Goal: Task Accomplishment & Management: Use online tool/utility

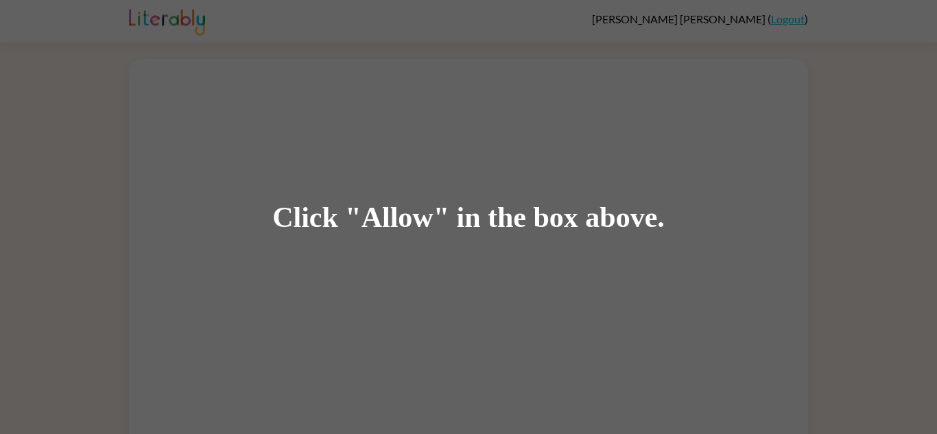
click at [366, 305] on div "Click "Allow" in the box above." at bounding box center [468, 217] width 937 height 434
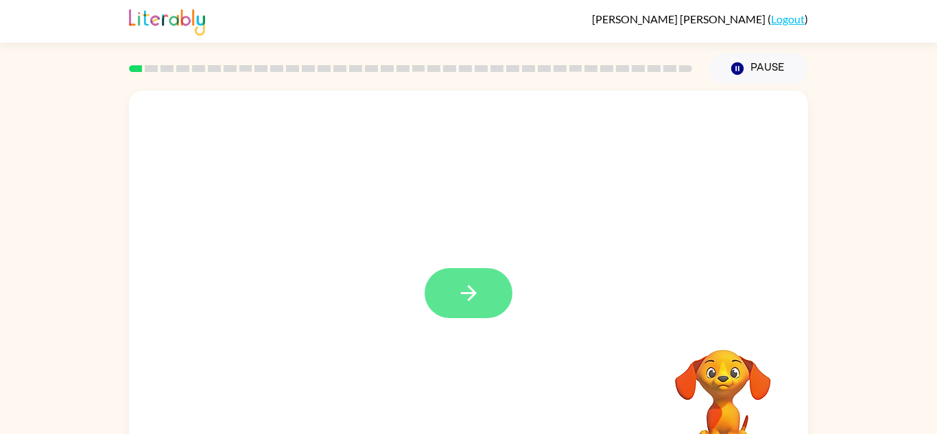
click at [482, 289] on button "button" at bounding box center [469, 293] width 88 height 50
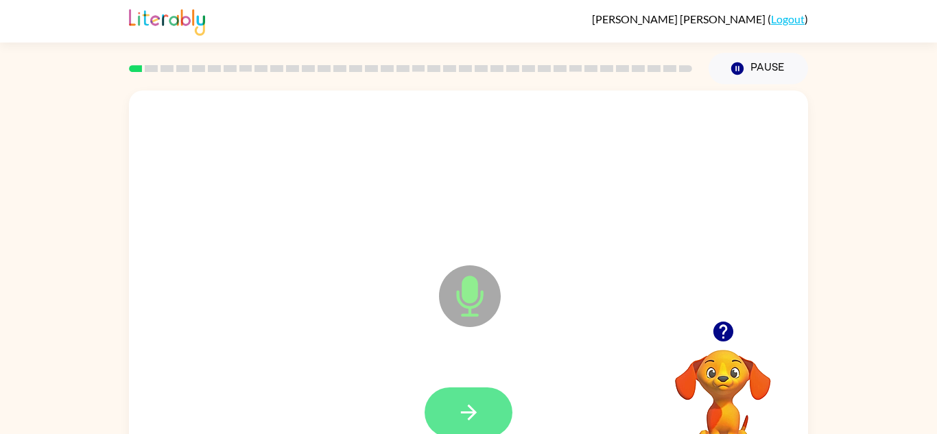
click at [466, 419] on icon "button" at bounding box center [469, 413] width 24 height 24
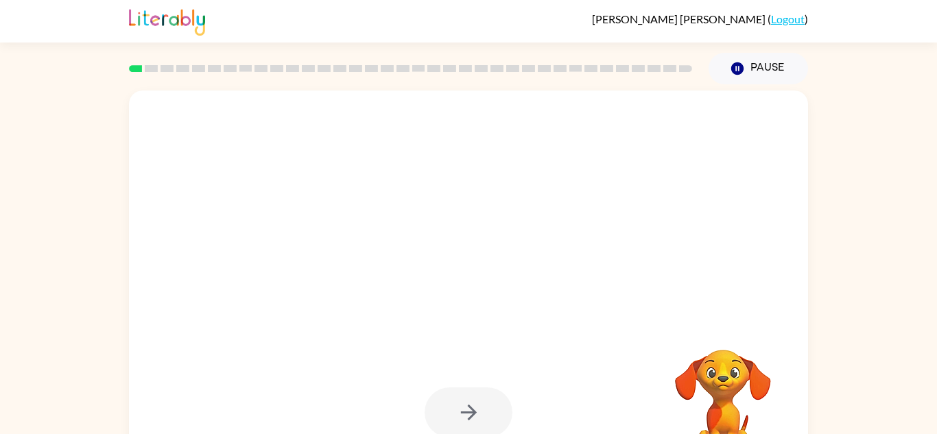
click at [489, 383] on div at bounding box center [469, 413] width 652 height 113
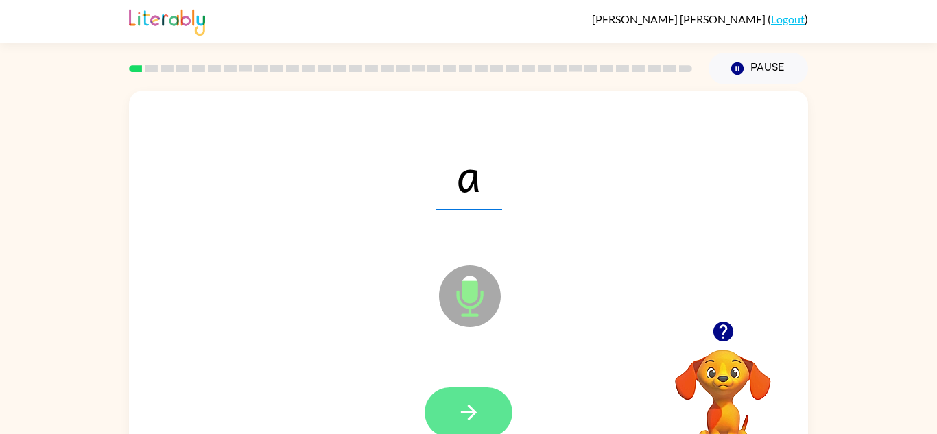
click at [489, 396] on button "button" at bounding box center [469, 413] width 88 height 50
click at [485, 417] on button "button" at bounding box center [469, 413] width 88 height 50
click at [484, 406] on button "button" at bounding box center [469, 413] width 88 height 50
click at [457, 412] on icon "button" at bounding box center [469, 413] width 24 height 24
click at [485, 408] on button "button" at bounding box center [469, 413] width 88 height 50
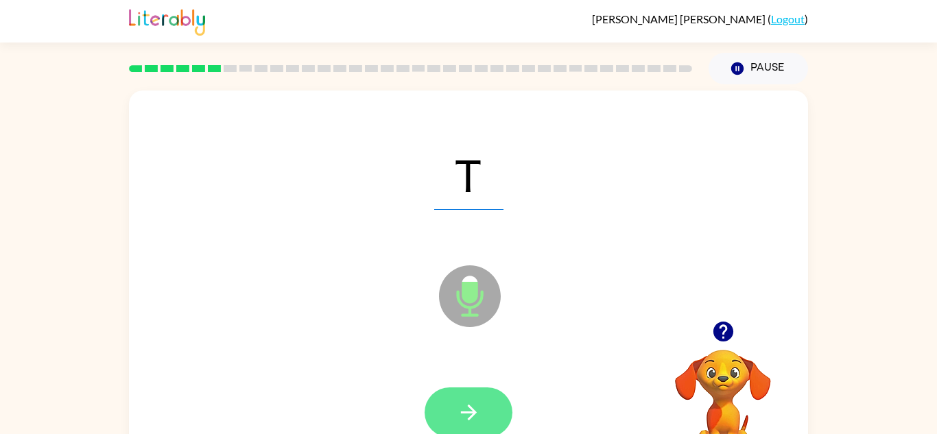
click at [472, 406] on icon "button" at bounding box center [469, 413] width 24 height 24
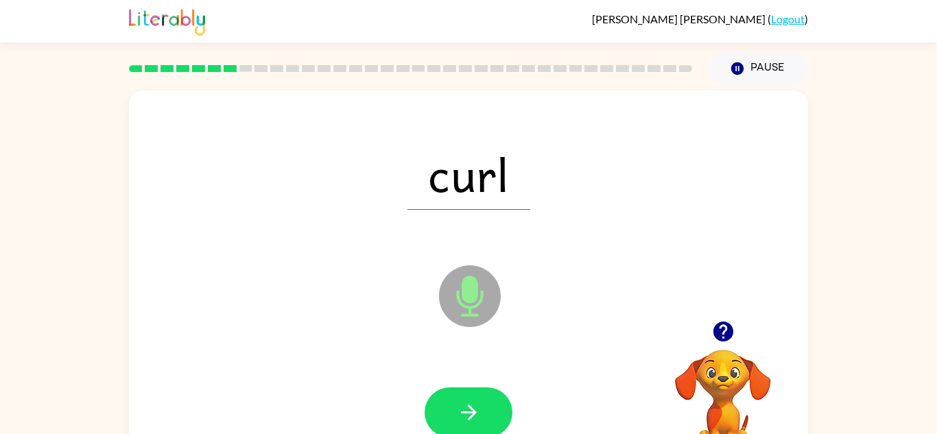
click at [725, 390] on video "Your browser must support playing .mp4 files to use Literably. Please try using…" at bounding box center [723, 397] width 137 height 137
click at [716, 347] on button "button" at bounding box center [723, 331] width 35 height 35
click at [721, 331] on video "Your browser must support playing .mp4 files to use Literably. Please try using…" at bounding box center [723, 397] width 137 height 137
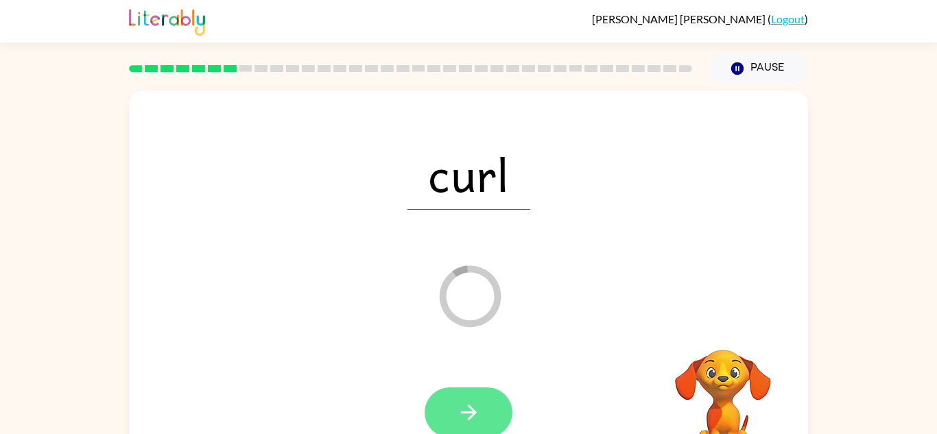
click at [473, 392] on button "button" at bounding box center [469, 413] width 88 height 50
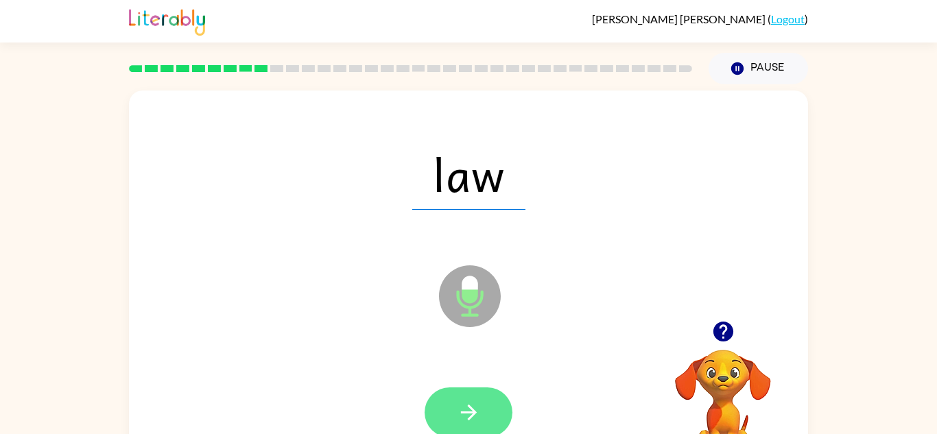
click at [465, 416] on icon "button" at bounding box center [469, 413] width 24 height 24
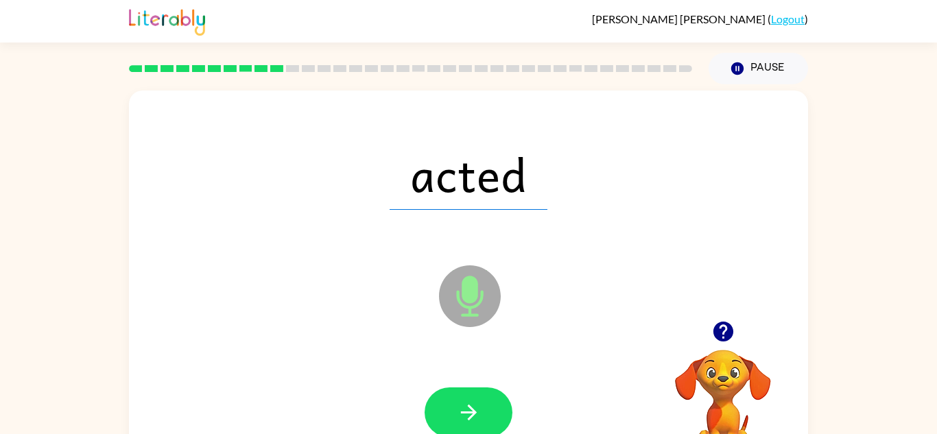
click at [305, 184] on div "acted" at bounding box center [469, 174] width 652 height 113
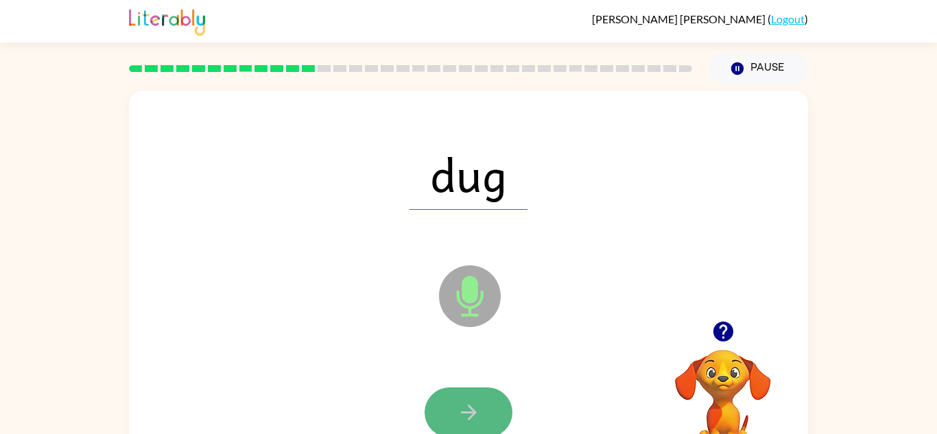
click at [474, 395] on button "button" at bounding box center [469, 413] width 88 height 50
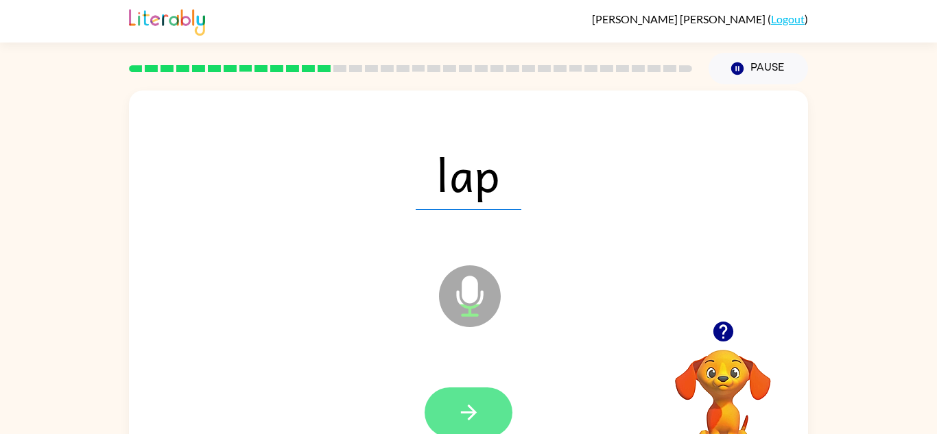
click at [471, 402] on icon "button" at bounding box center [469, 413] width 24 height 24
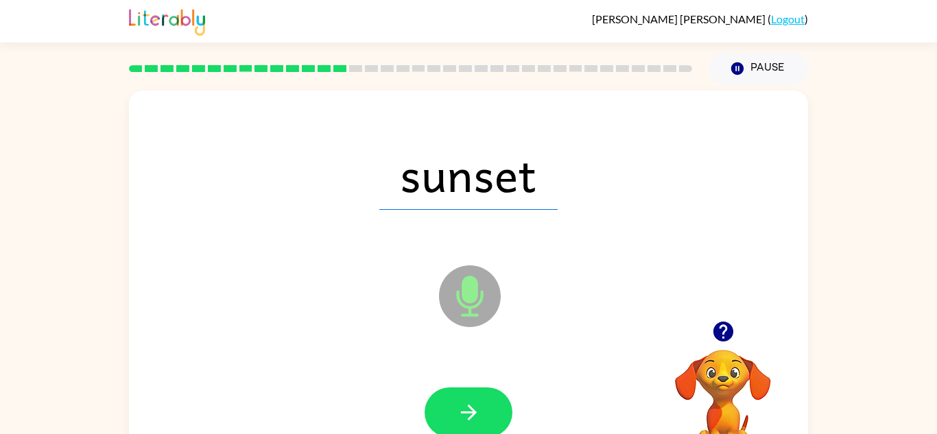
click at [334, 363] on div at bounding box center [469, 413] width 652 height 113
click at [436, 374] on div at bounding box center [469, 413] width 652 height 113
click at [457, 403] on icon "button" at bounding box center [469, 413] width 24 height 24
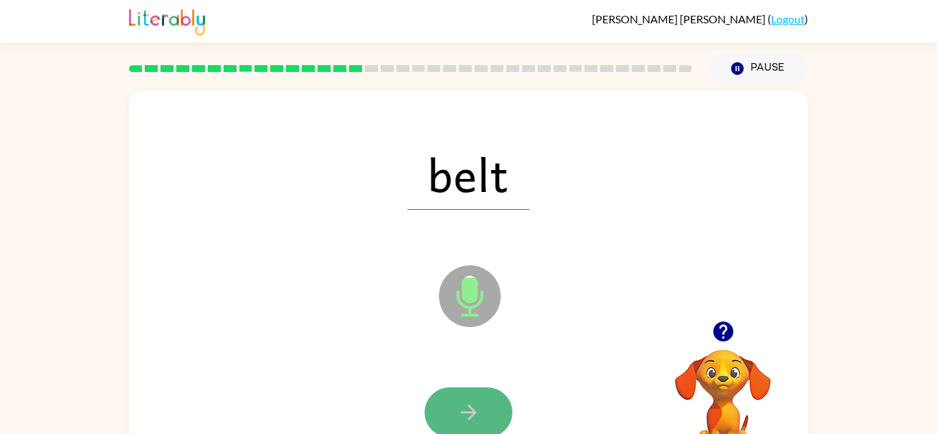
click at [475, 399] on button "button" at bounding box center [469, 413] width 88 height 50
click at [478, 393] on button "button" at bounding box center [469, 413] width 88 height 50
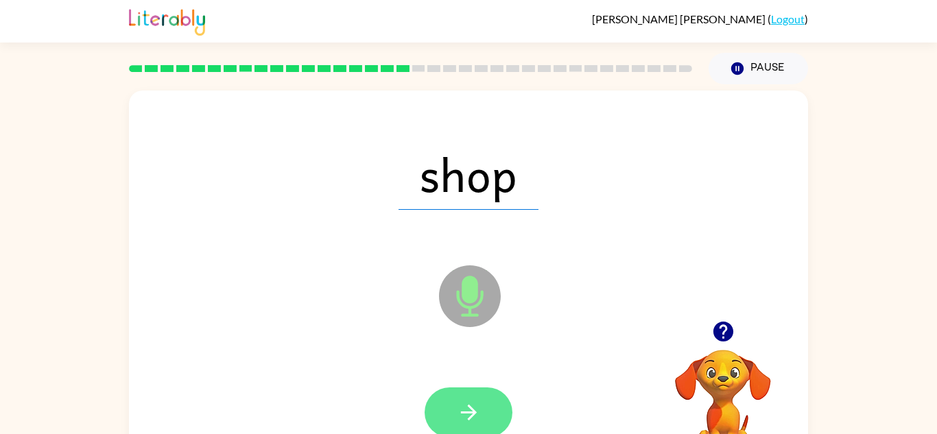
click at [458, 406] on icon "button" at bounding box center [469, 413] width 24 height 24
click at [456, 407] on button "button" at bounding box center [469, 413] width 88 height 50
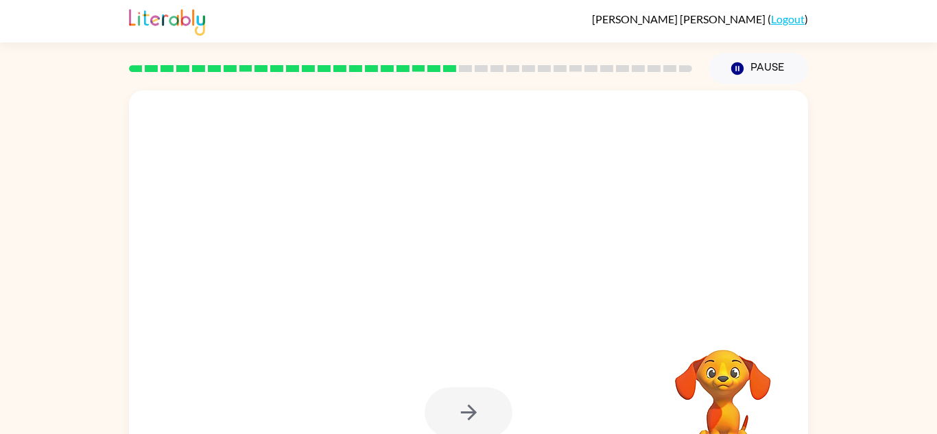
scroll to position [48, 0]
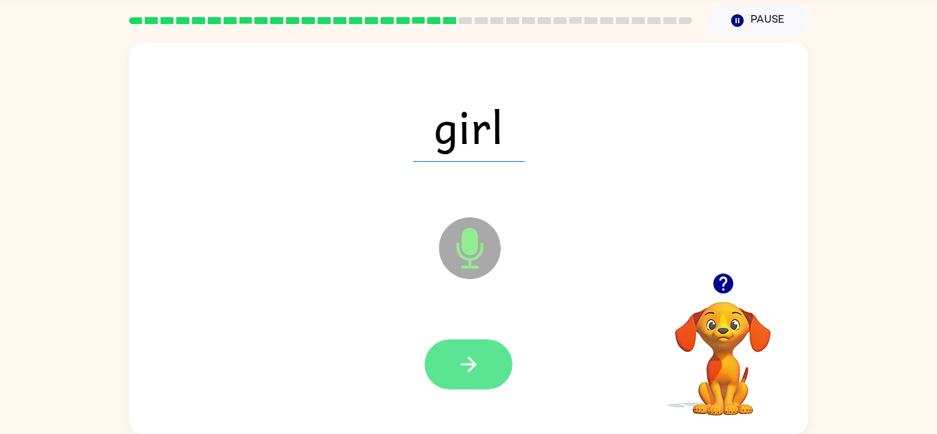
click at [500, 377] on button "button" at bounding box center [469, 365] width 88 height 50
click at [457, 374] on icon "button" at bounding box center [469, 365] width 24 height 24
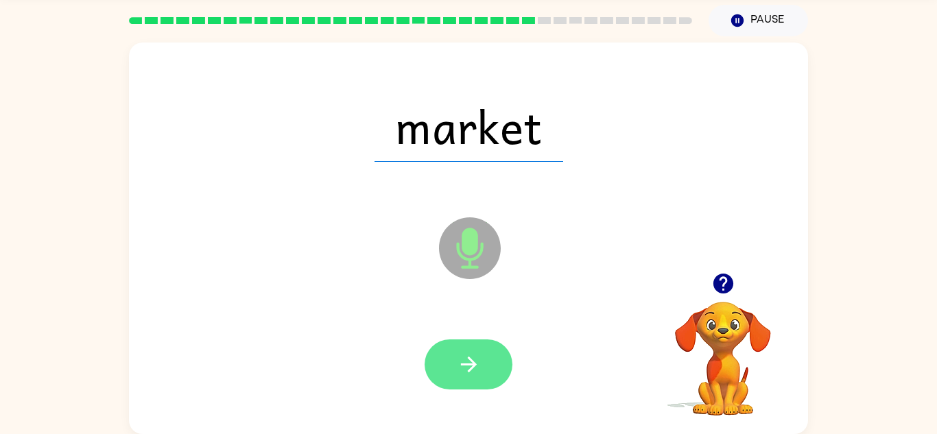
click at [476, 355] on icon "button" at bounding box center [469, 365] width 24 height 24
click at [443, 363] on button "button" at bounding box center [469, 365] width 88 height 50
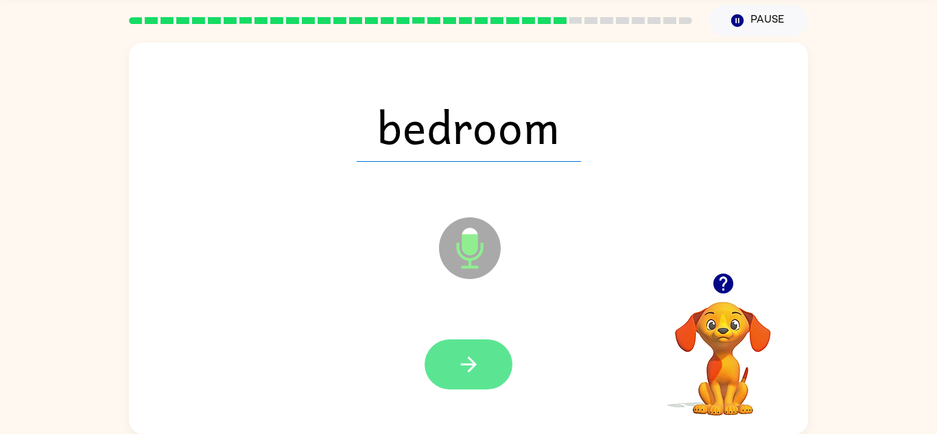
click at [467, 370] on icon "button" at bounding box center [469, 365] width 24 height 24
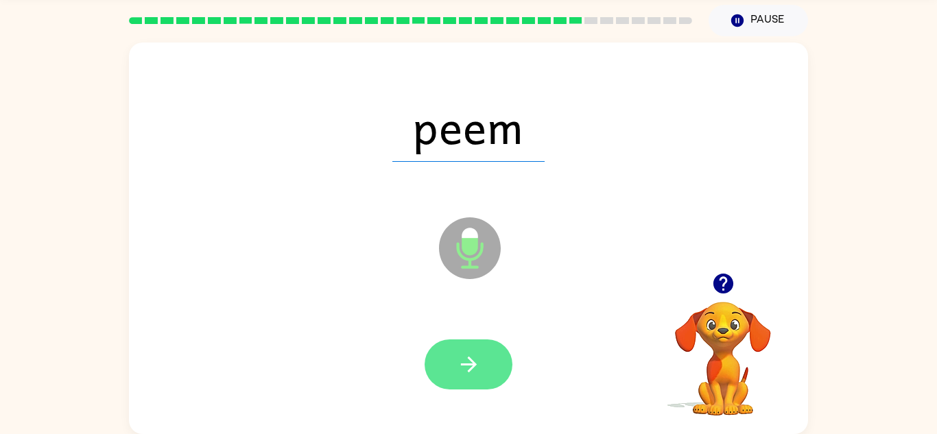
click at [485, 359] on button "button" at bounding box center [469, 365] width 88 height 50
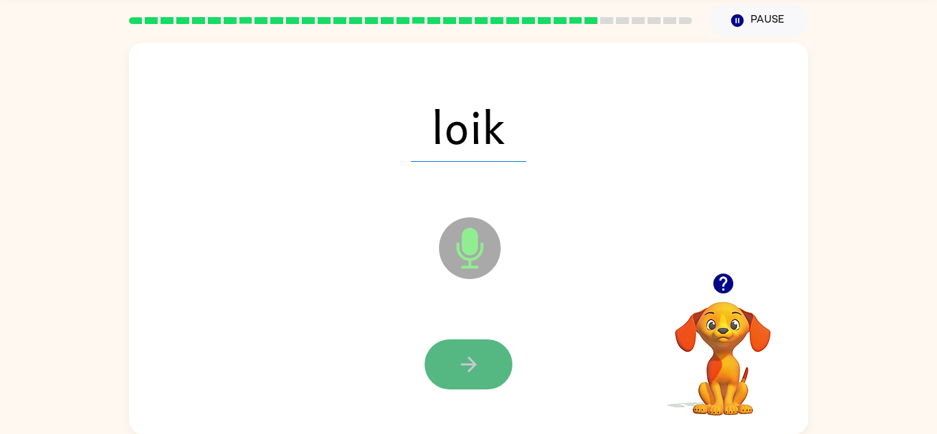
click at [458, 354] on icon "button" at bounding box center [469, 365] width 24 height 24
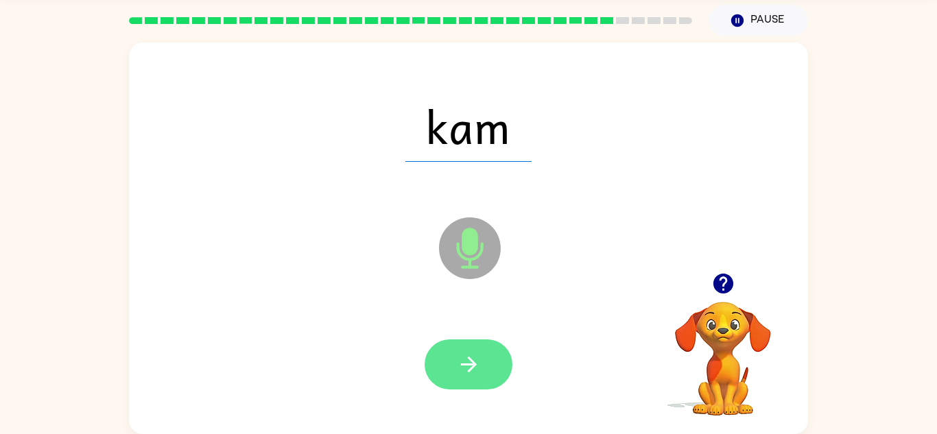
click at [426, 371] on button "button" at bounding box center [469, 365] width 88 height 50
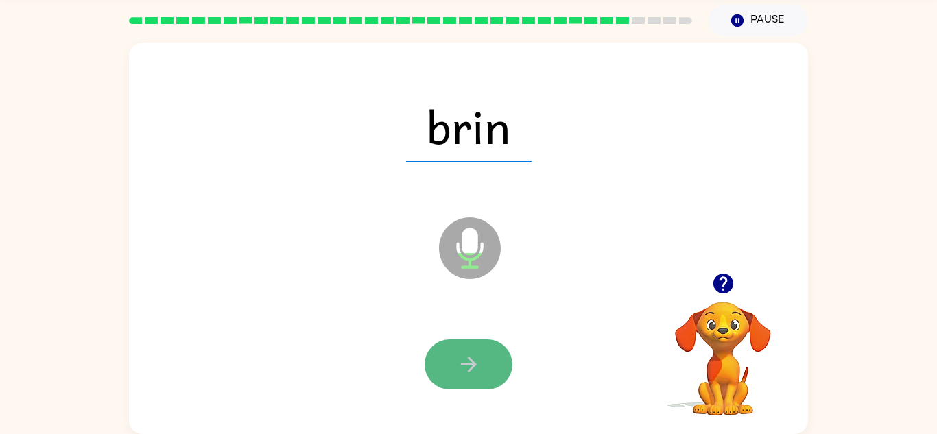
click at [463, 355] on icon "button" at bounding box center [469, 365] width 24 height 24
click at [477, 366] on icon "button" at bounding box center [469, 365] width 24 height 24
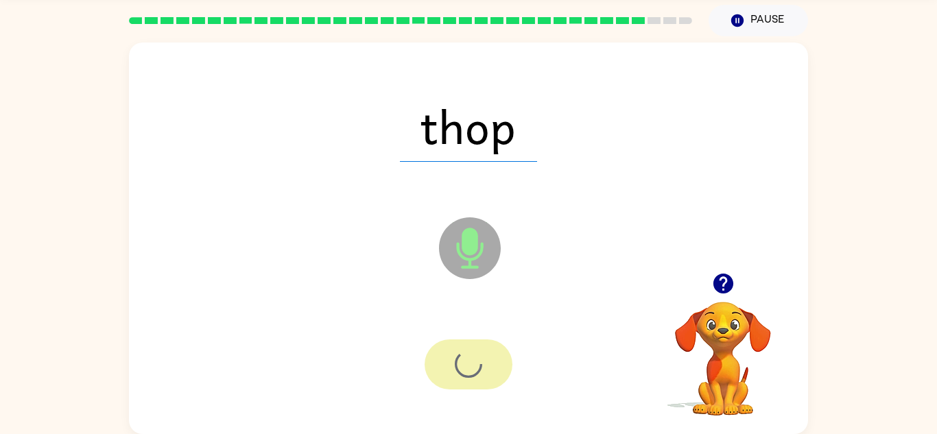
click at [458, 64] on div "thop Microphone The Microphone is here when it is your turn to talk" at bounding box center [468, 239] width 679 height 392
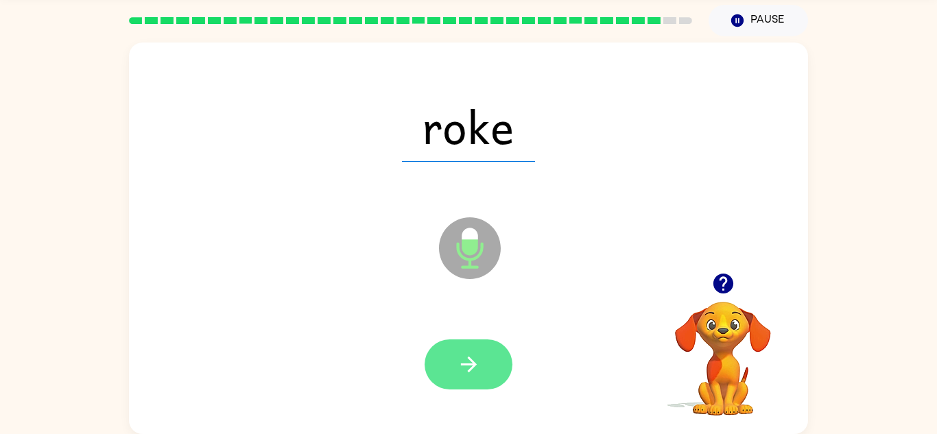
click at [468, 368] on icon "button" at bounding box center [469, 365] width 24 height 24
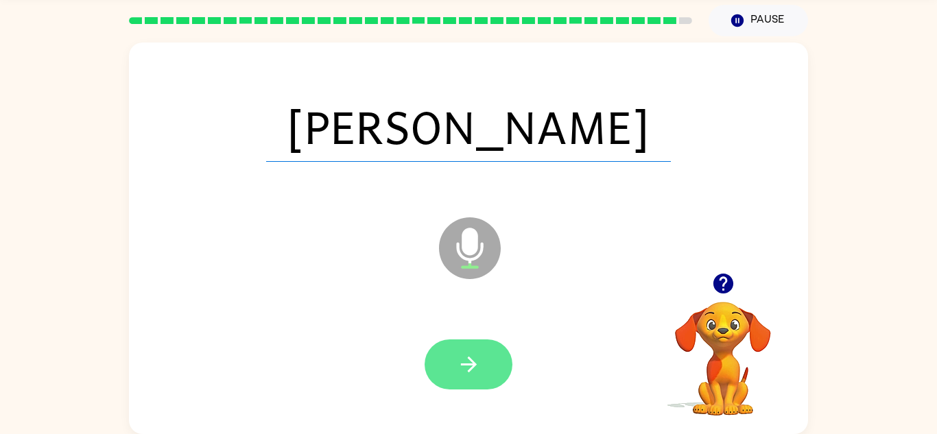
click at [441, 368] on button "button" at bounding box center [469, 365] width 88 height 50
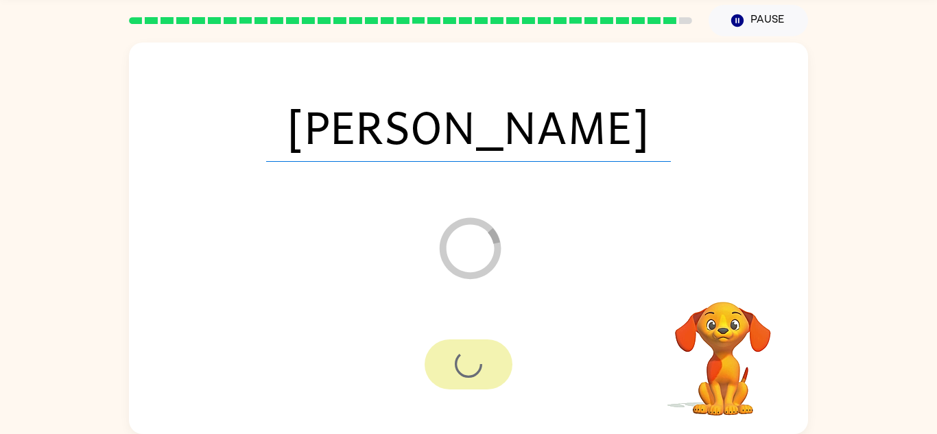
scroll to position [23, 0]
